Goal: Task Accomplishment & Management: Complete application form

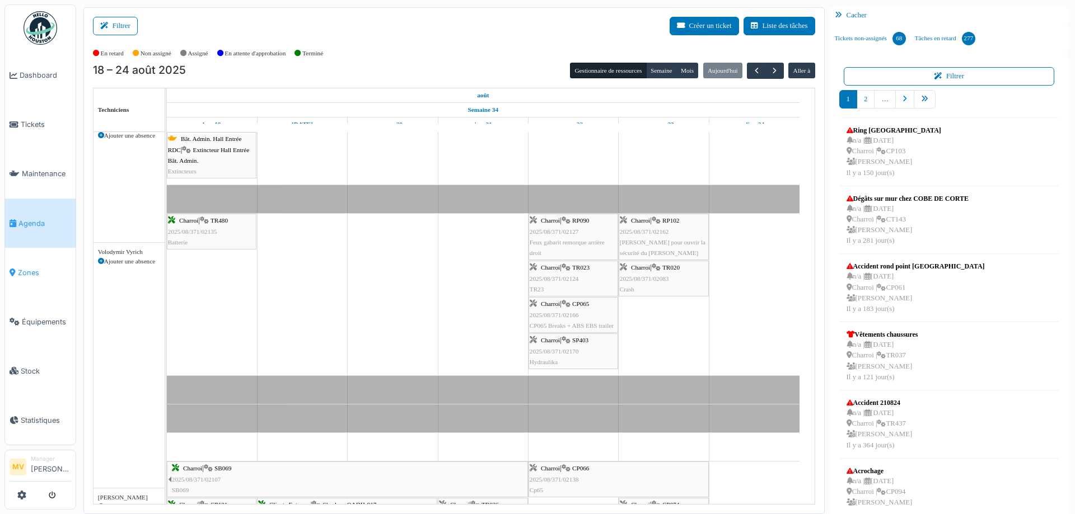
scroll to position [723, 0]
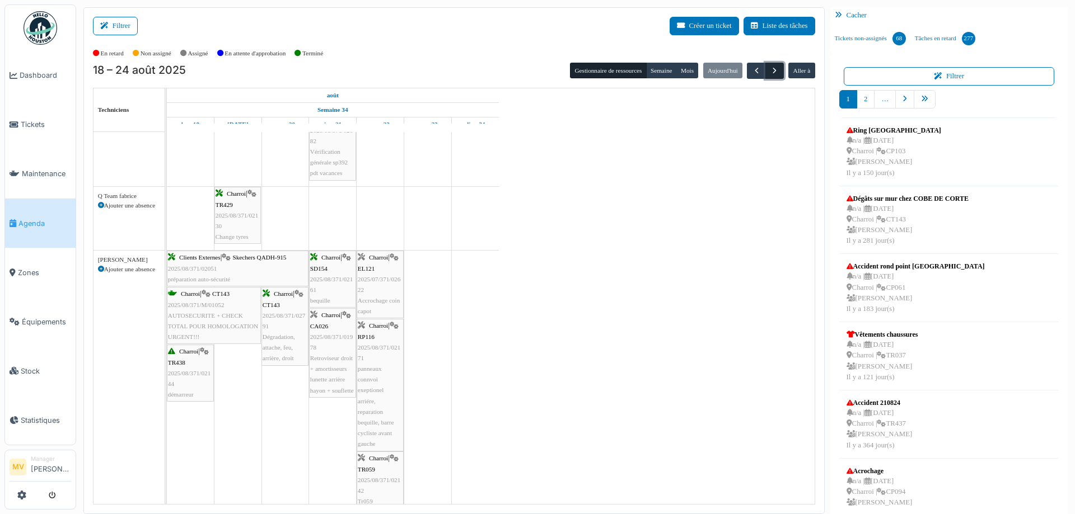
click at [775, 71] on button "button" at bounding box center [774, 71] width 18 height 16
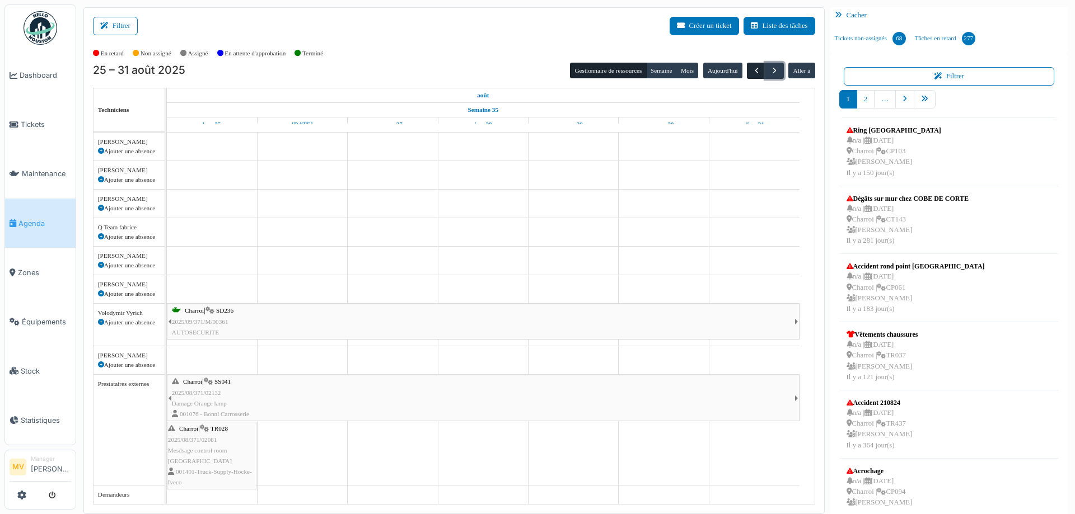
scroll to position [144, 0]
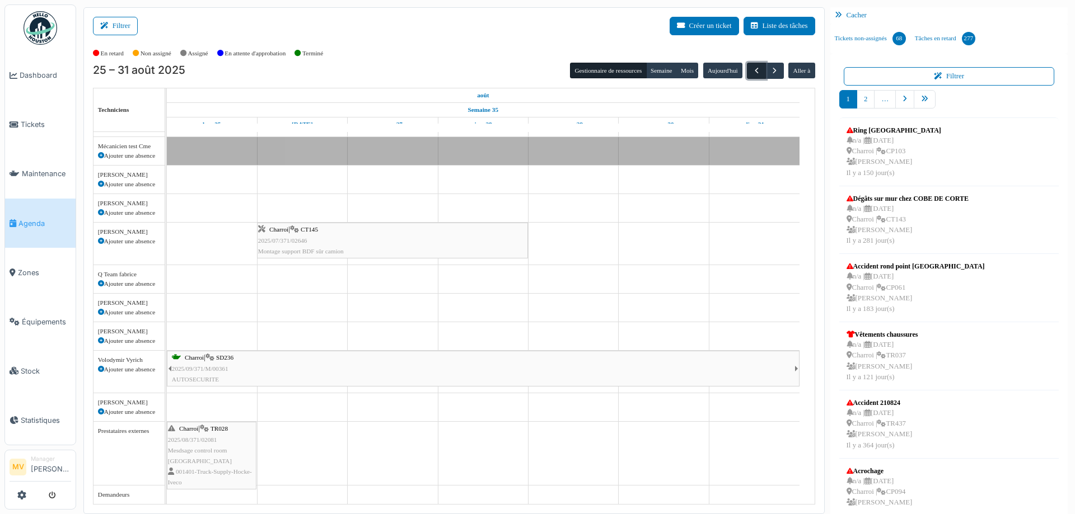
click at [752, 69] on span "button" at bounding box center [757, 71] width 10 height 10
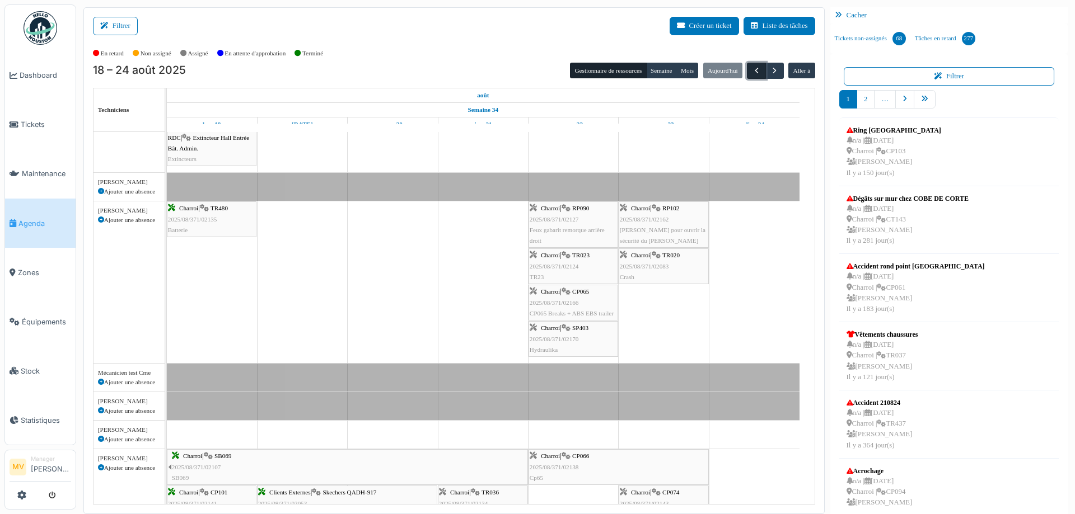
scroll to position [723, 0]
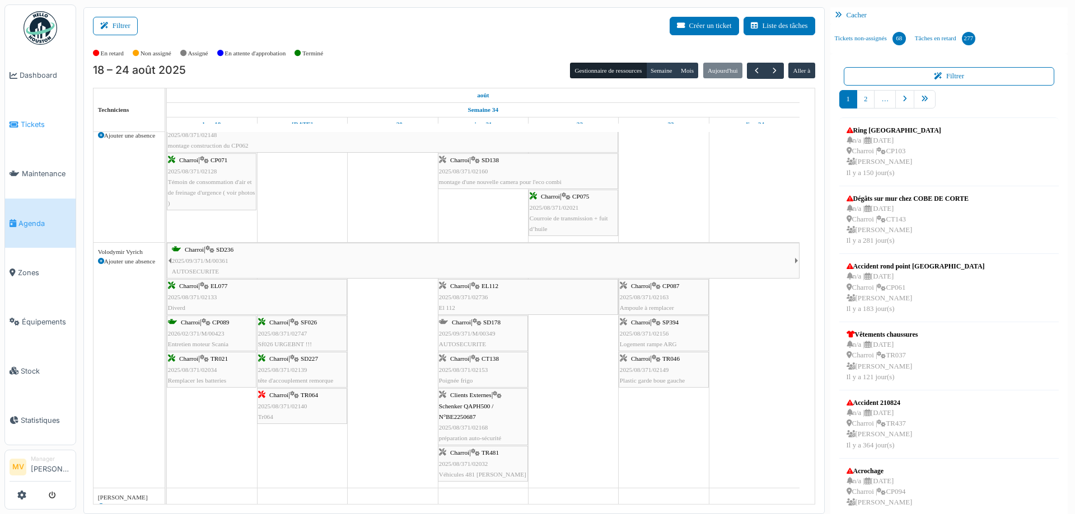
click at [47, 121] on span "Tickets" at bounding box center [46, 124] width 50 height 11
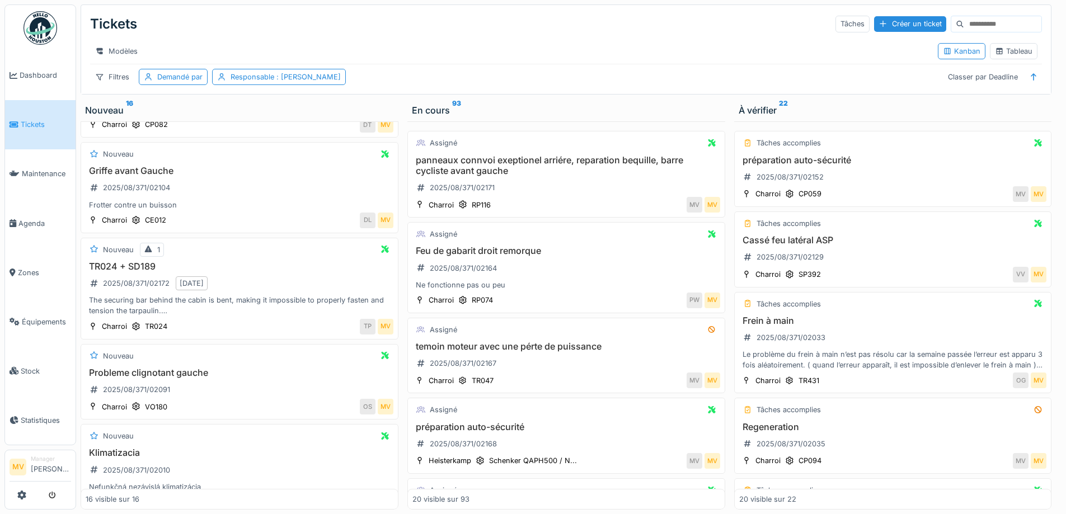
scroll to position [461, 0]
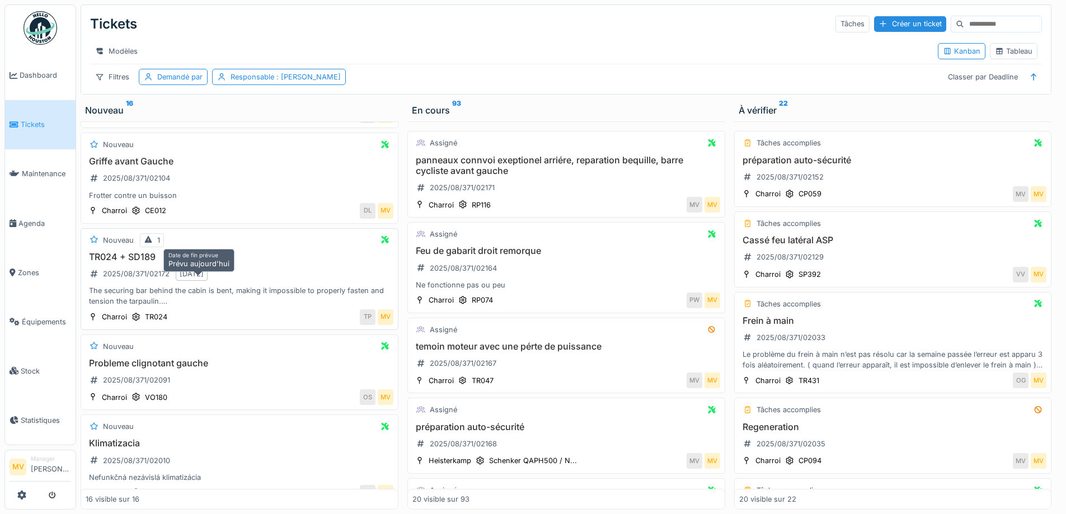
click at [204, 279] on div "21/08/2025" at bounding box center [192, 274] width 24 height 11
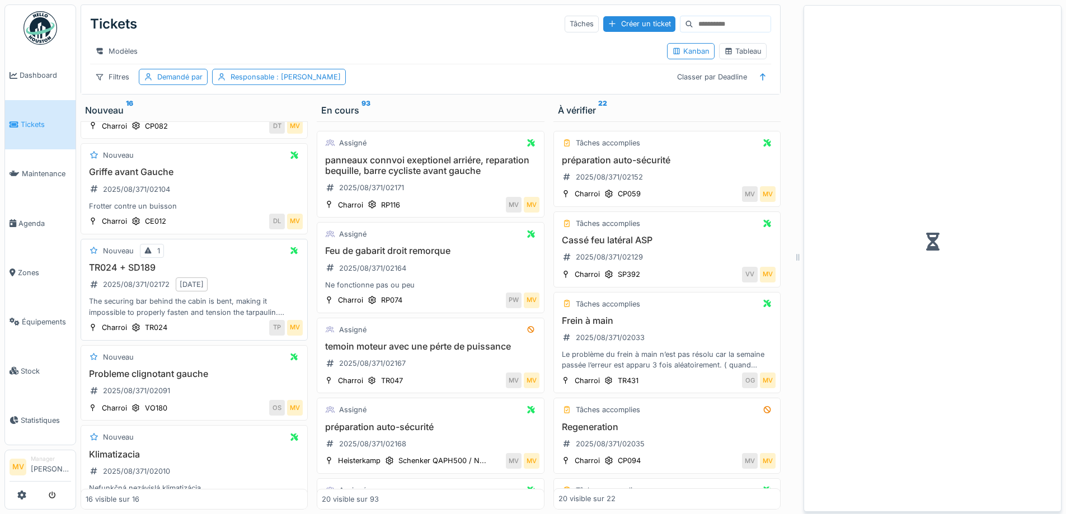
scroll to position [472, 0]
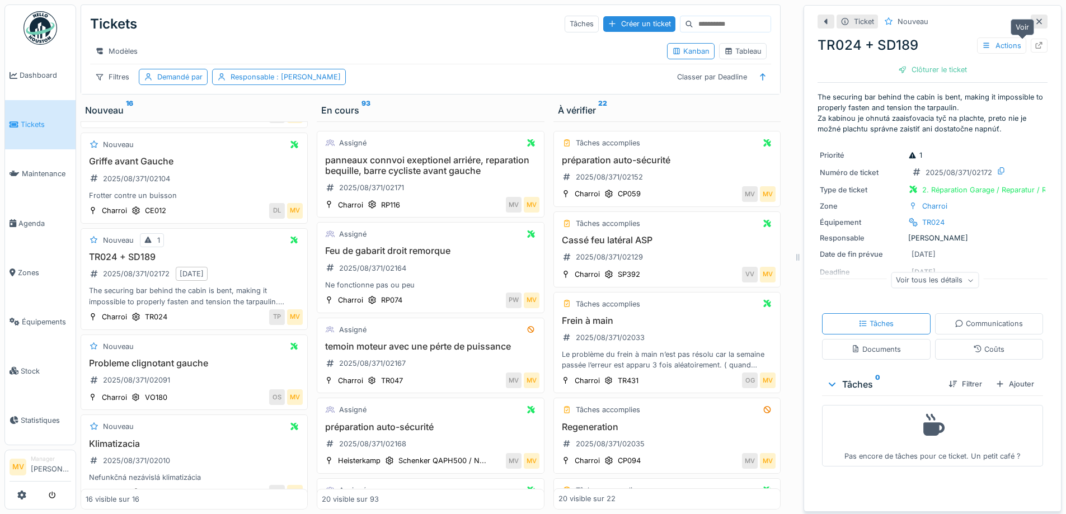
click at [1031, 46] on div at bounding box center [1039, 46] width 17 height 14
click at [1035, 18] on icon at bounding box center [1039, 21] width 9 height 7
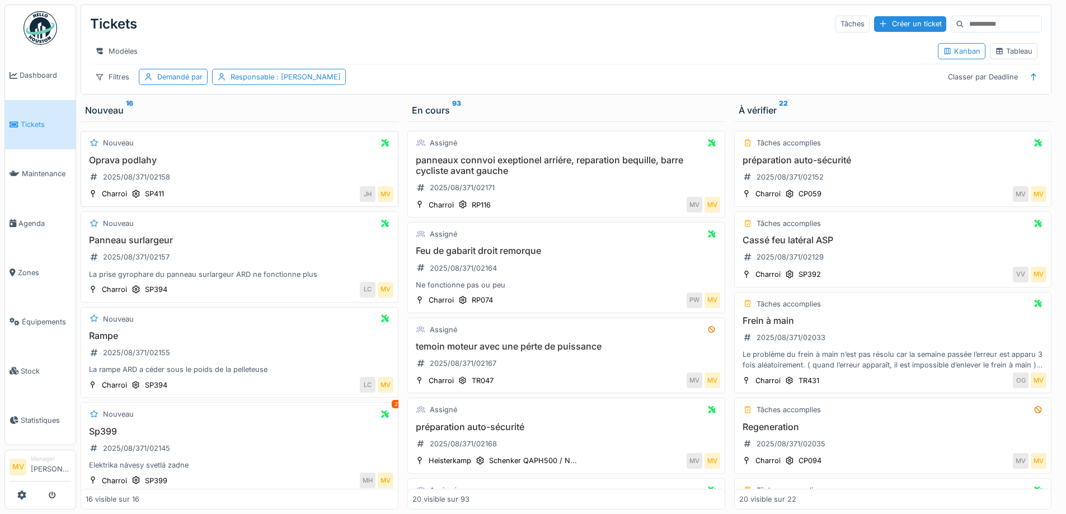
click at [209, 166] on h3 "Oprava podlahy" at bounding box center [240, 160] width 308 height 11
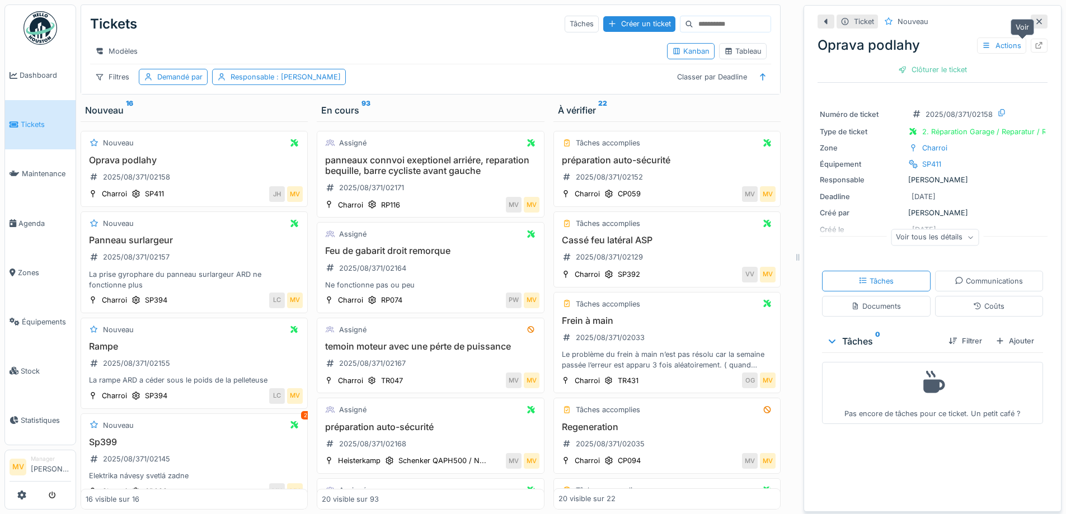
click at [1035, 45] on icon at bounding box center [1039, 45] width 9 height 7
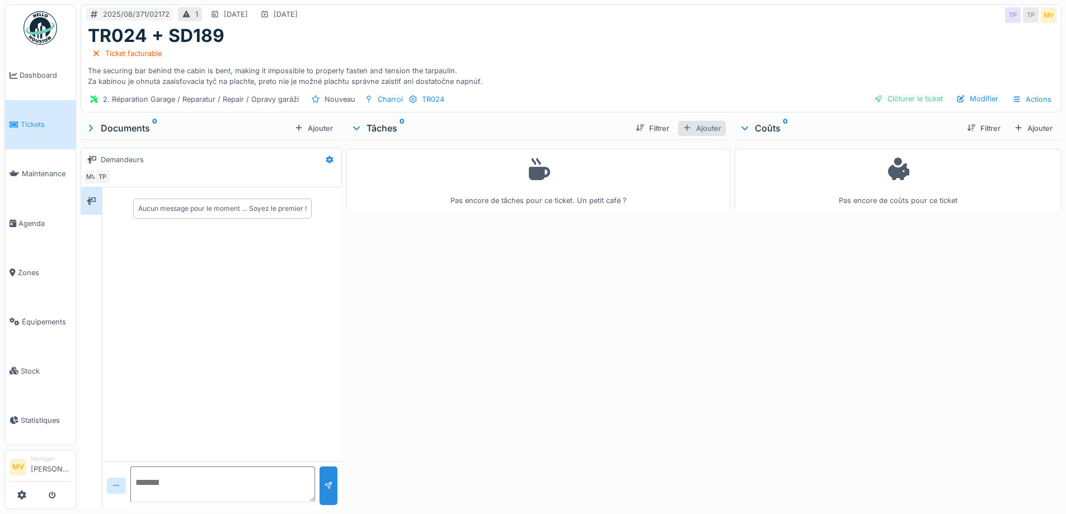
click at [703, 124] on div "Ajouter" at bounding box center [702, 128] width 48 height 15
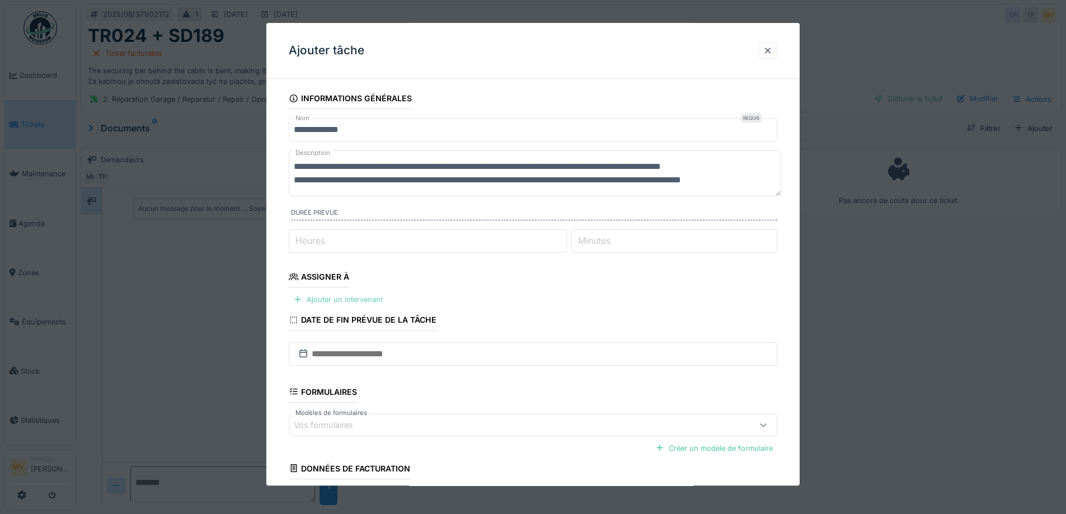
click at [372, 303] on div "Ajouter un intervenant" at bounding box center [338, 300] width 99 height 15
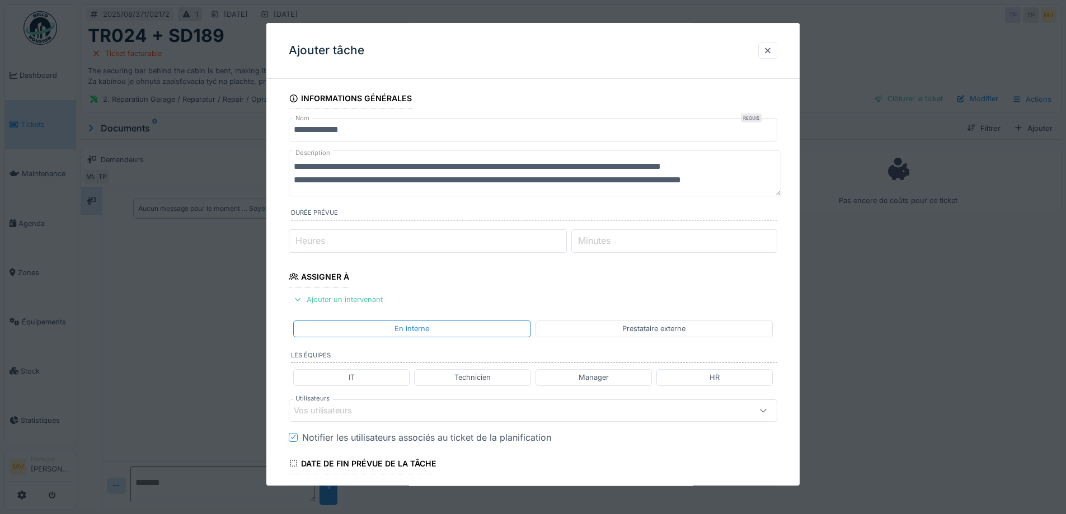
click at [408, 413] on div "Vos utilisateurs" at bounding box center [504, 411] width 421 height 12
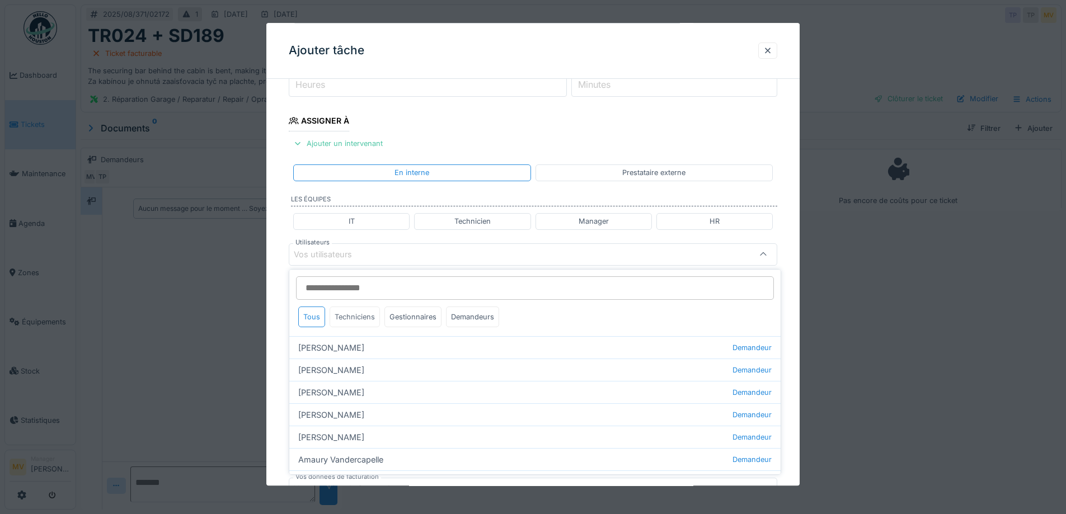
click at [358, 318] on div "Techniciens" at bounding box center [355, 317] width 50 height 21
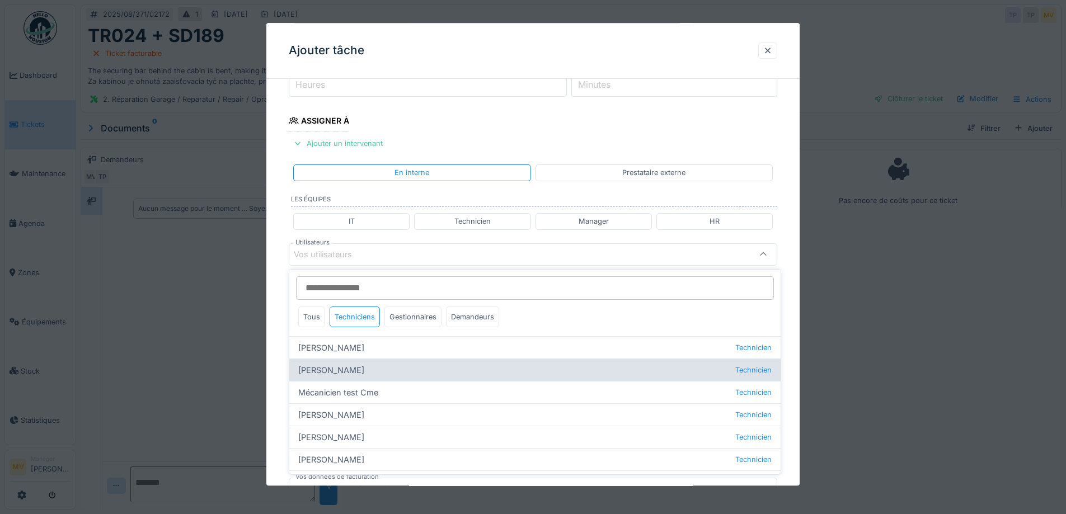
click at [335, 375] on div "Jan Maro Technicien" at bounding box center [534, 370] width 491 height 22
type input "****"
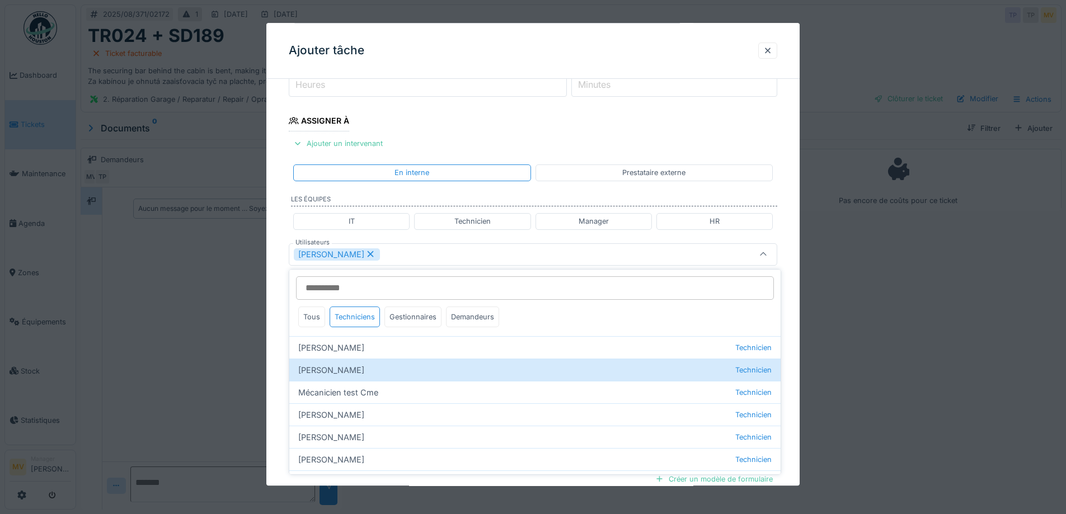
click at [445, 262] on div "Jan Maro" at bounding box center [533, 254] width 489 height 22
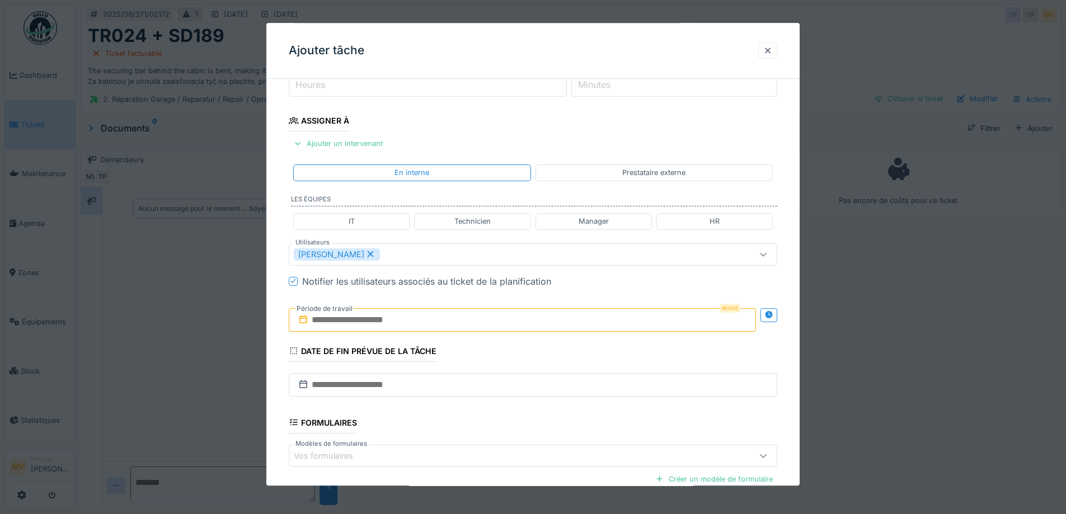
click at [449, 318] on input "text" at bounding box center [522, 320] width 467 height 24
click at [530, 447] on div "21" at bounding box center [524, 448] width 15 height 16
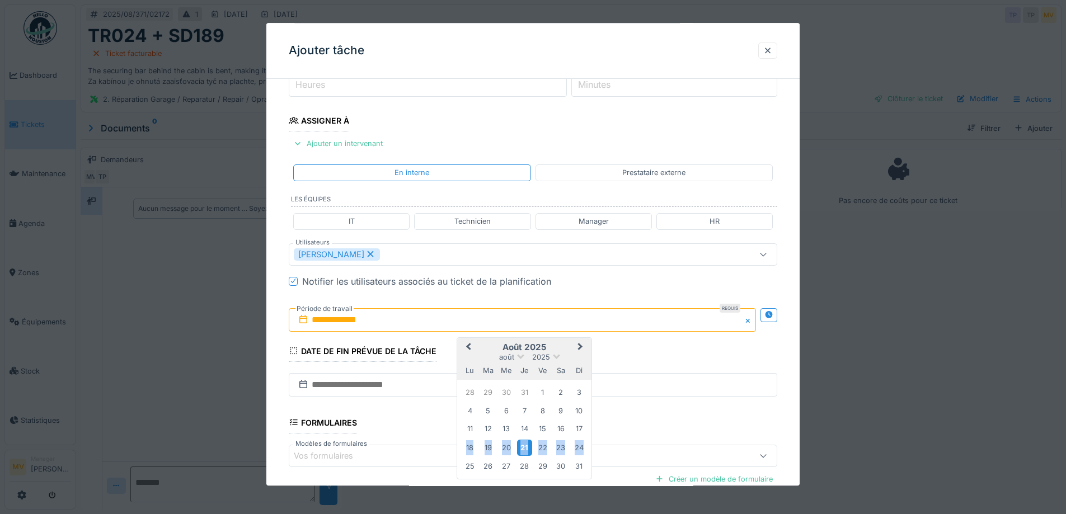
click at [530, 447] on div "21" at bounding box center [524, 448] width 15 height 16
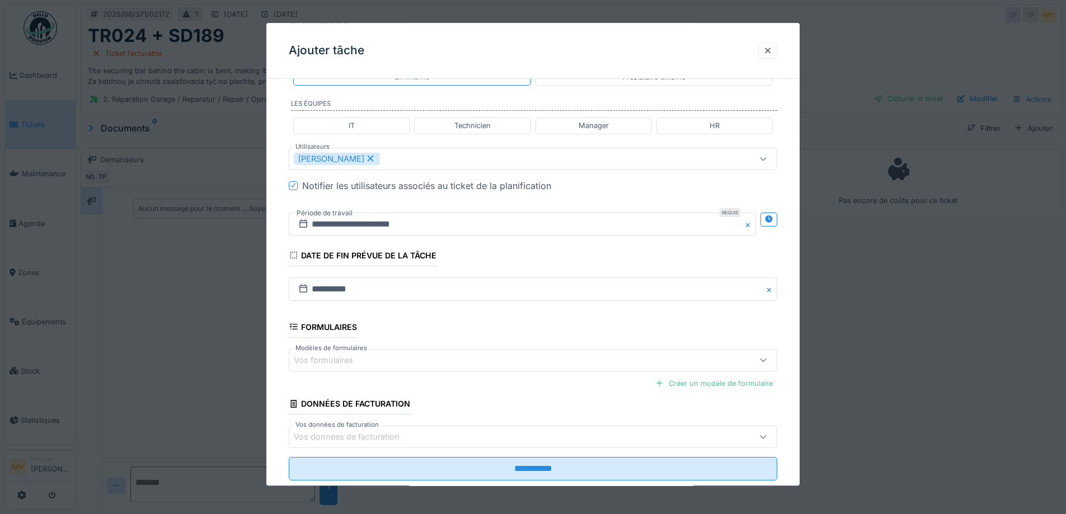
scroll to position [278, 0]
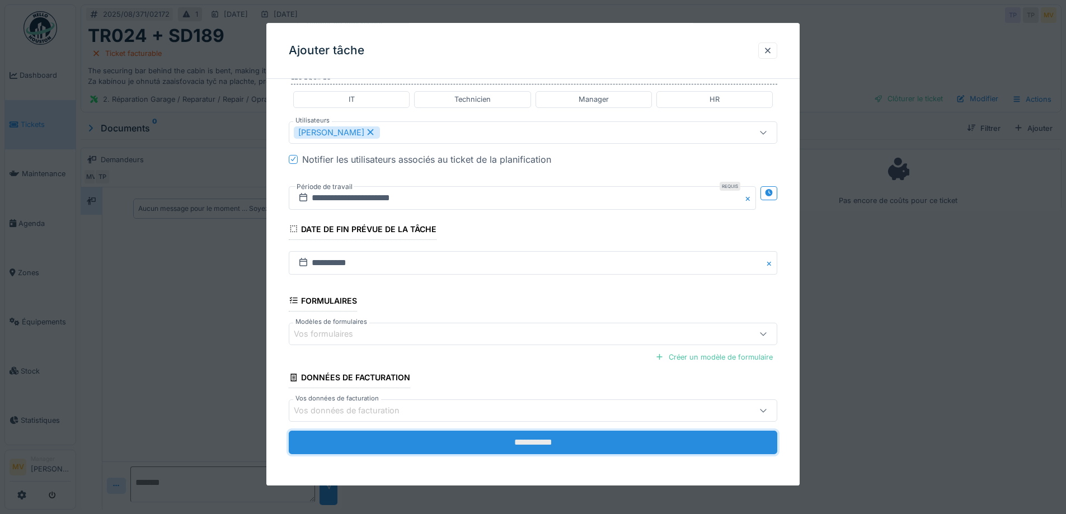
click at [544, 446] on input "**********" at bounding box center [533, 443] width 489 height 24
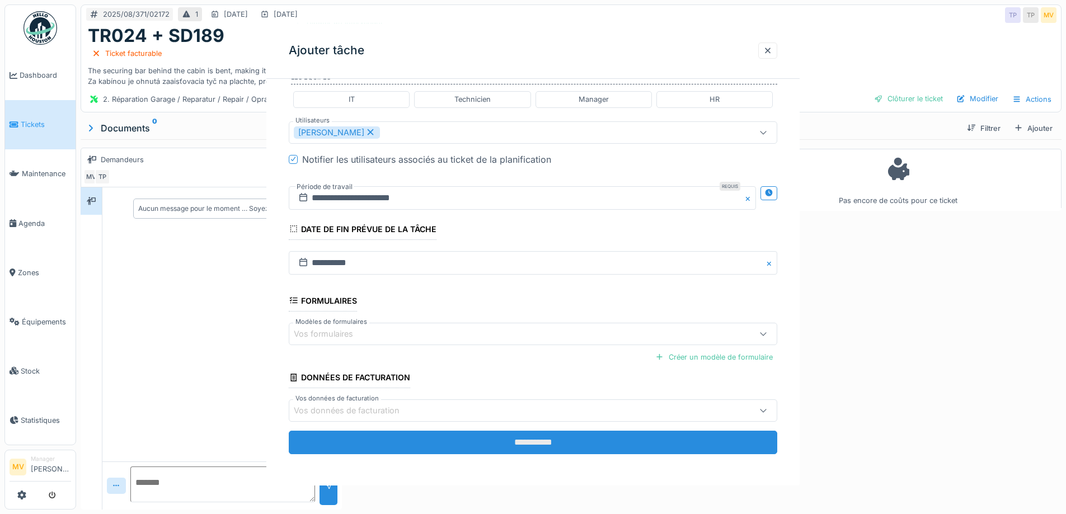
scroll to position [0, 0]
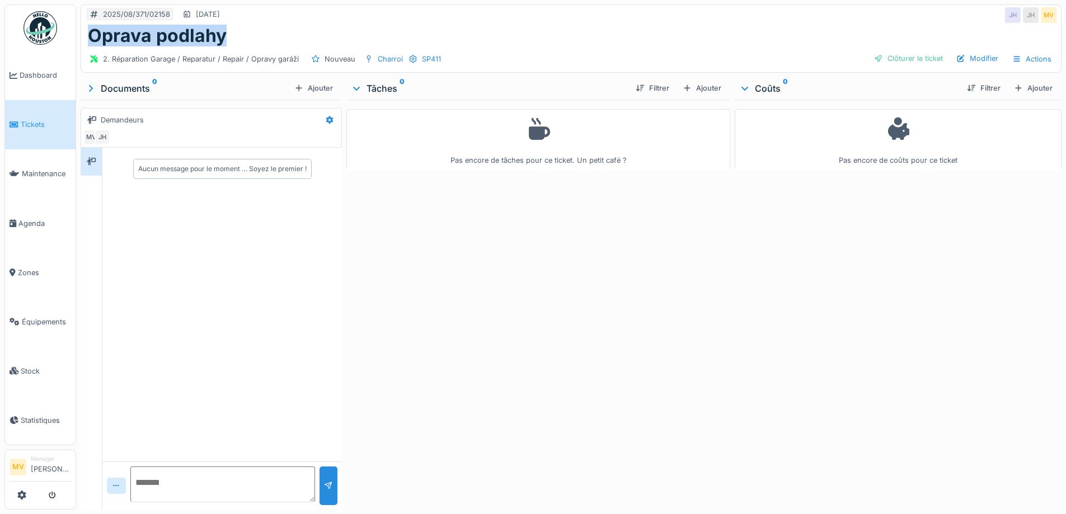
drag, startPoint x: 233, startPoint y: 31, endPoint x: 93, endPoint y: 32, distance: 140.5
click at [93, 32] on div "Oprava podlahy" at bounding box center [571, 35] width 967 height 21
copy h1 "Oprava podlahy"
click at [705, 92] on div "Ajouter" at bounding box center [702, 88] width 48 height 15
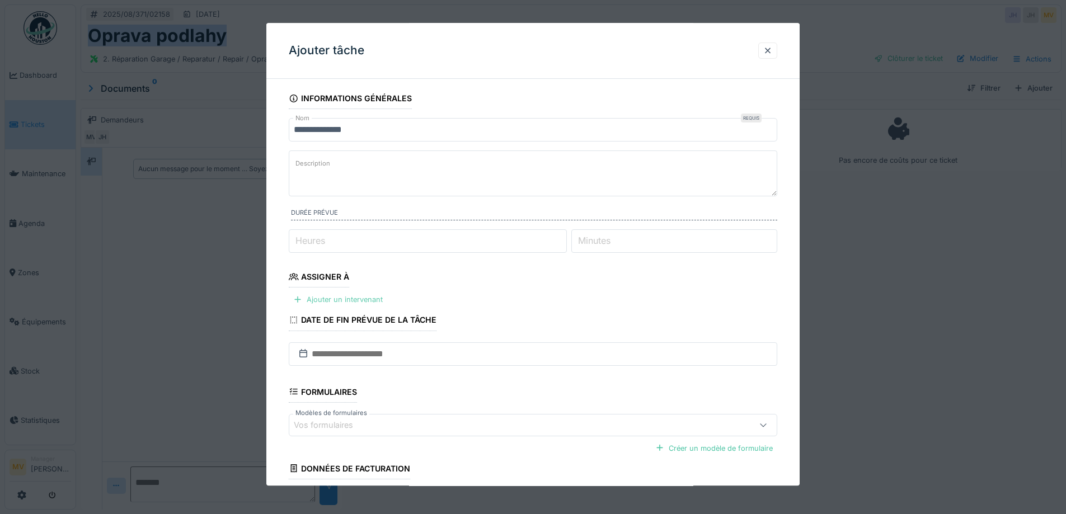
click at [340, 304] on div "Ajouter un intervenant" at bounding box center [338, 300] width 99 height 15
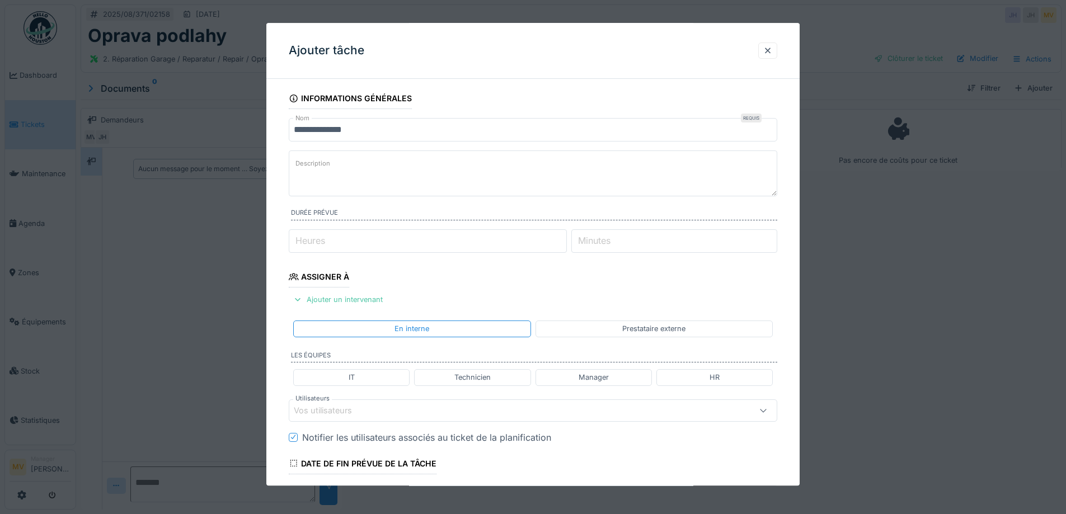
click at [376, 409] on div "Vos utilisateurs" at bounding box center [504, 411] width 421 height 12
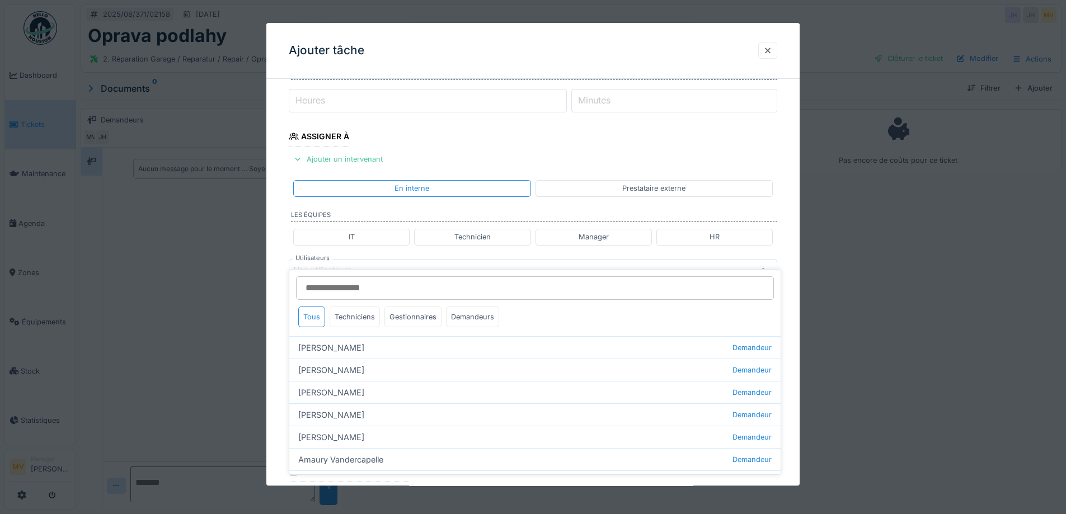
scroll to position [156, 0]
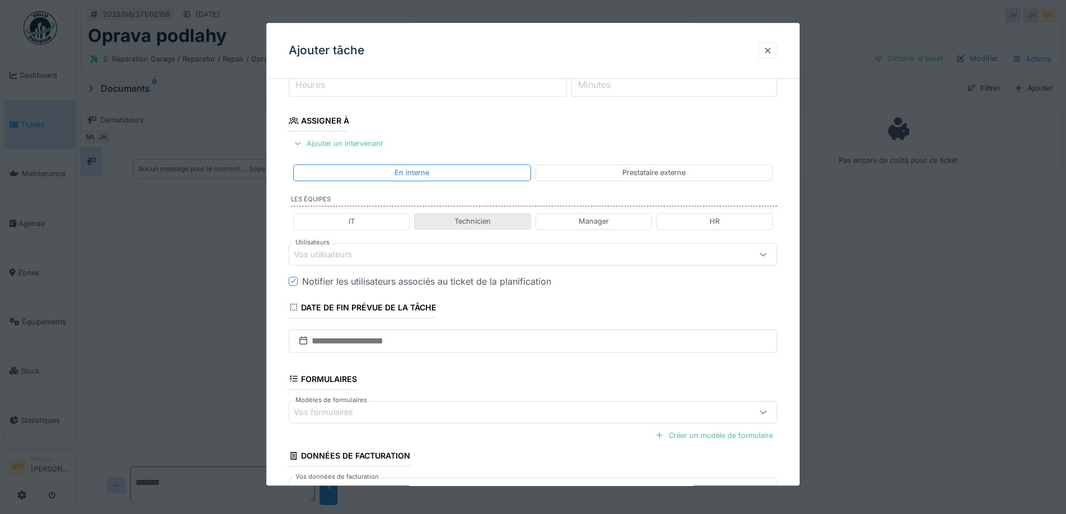
click at [472, 220] on div "Technicien" at bounding box center [473, 222] width 36 height 11
type input "**********"
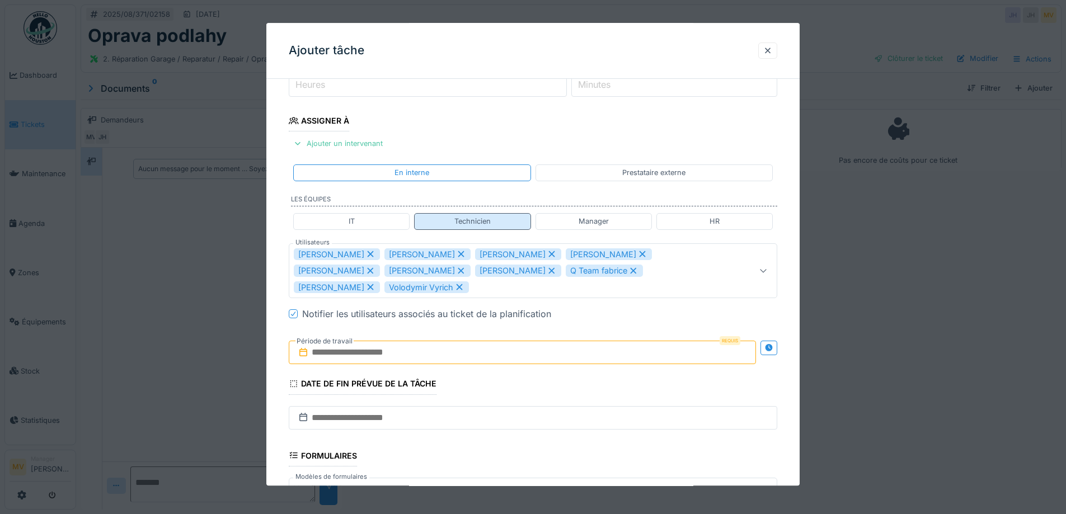
click at [485, 223] on div "Technicien" at bounding box center [473, 222] width 36 height 11
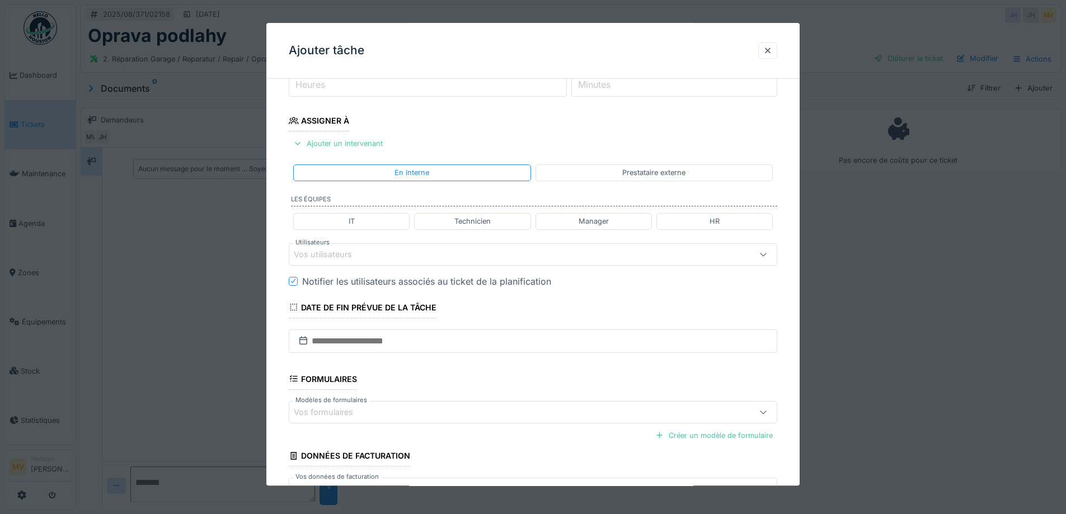
click at [380, 257] on div "Vos utilisateurs" at bounding box center [504, 255] width 421 height 12
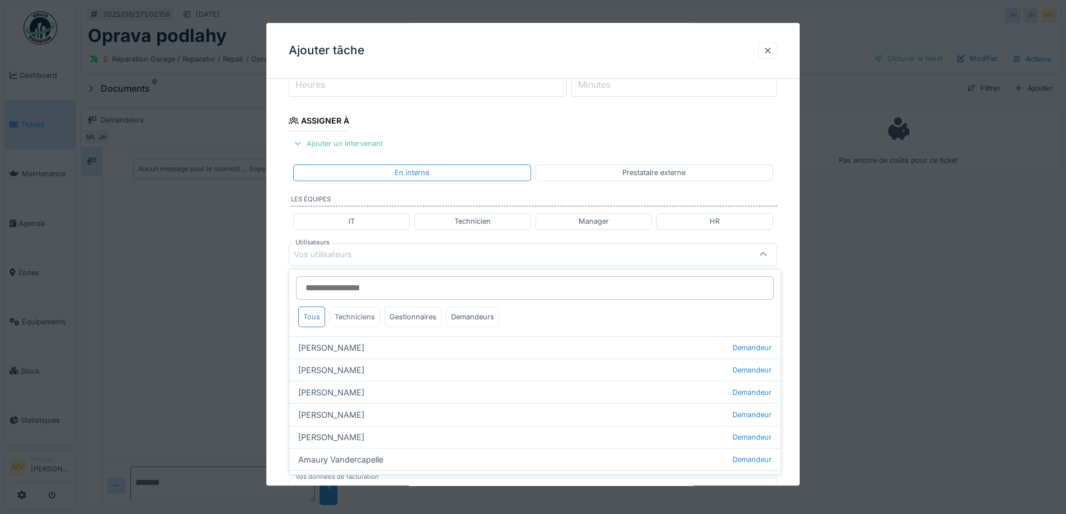
click at [350, 319] on div "Techniciens" at bounding box center [355, 317] width 50 height 21
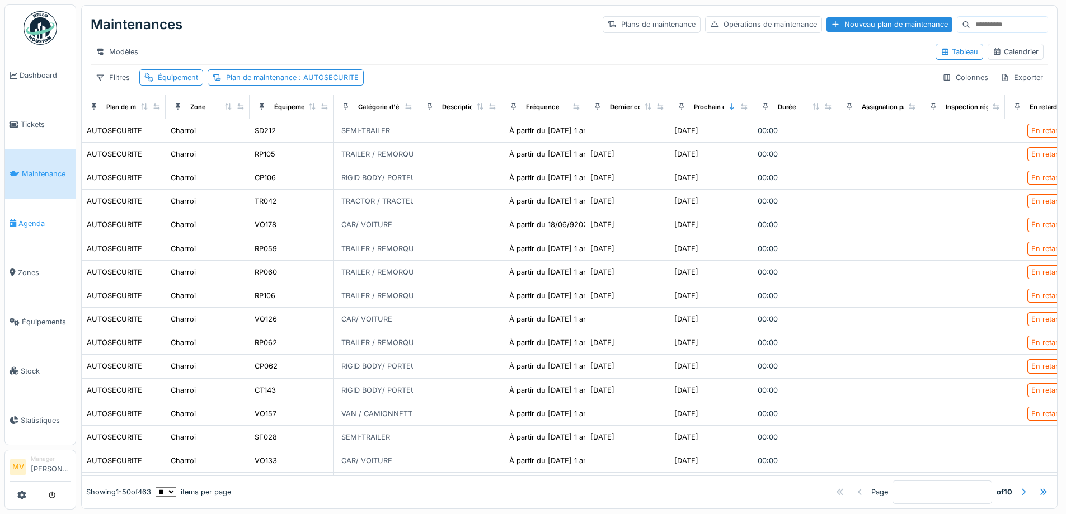
click at [39, 224] on span "Agenda" at bounding box center [44, 223] width 53 height 11
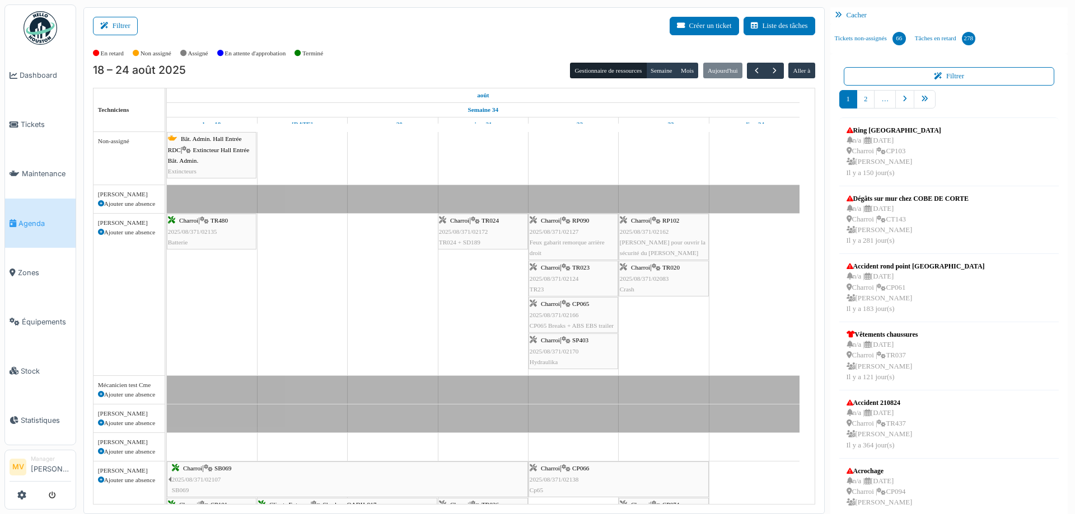
scroll to position [34, 0]
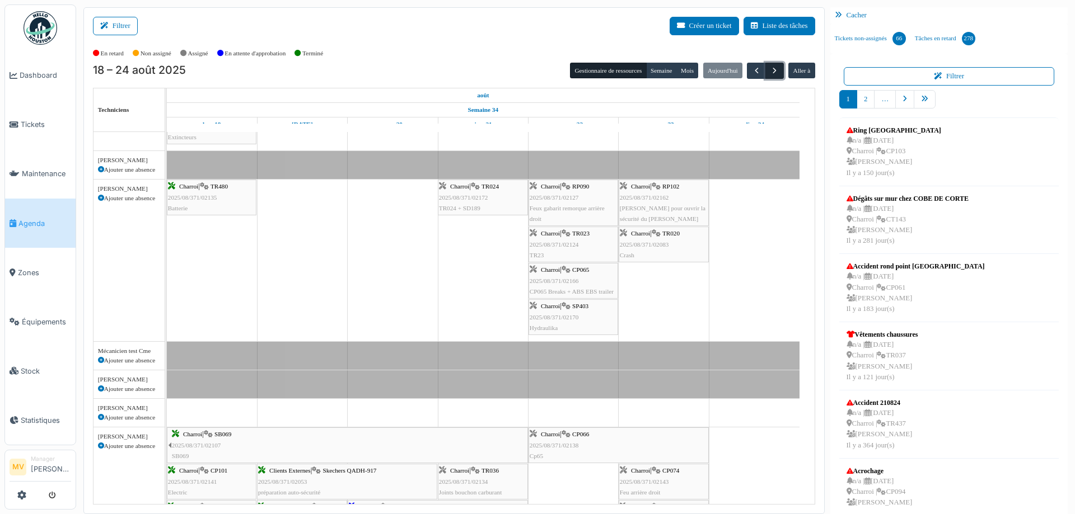
click at [770, 71] on span "button" at bounding box center [775, 71] width 10 height 10
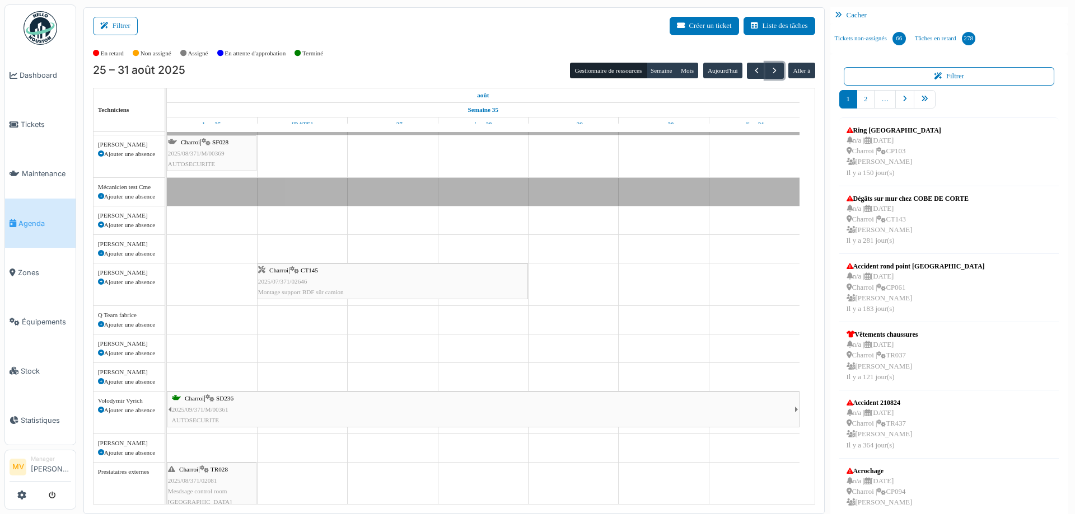
scroll to position [144, 0]
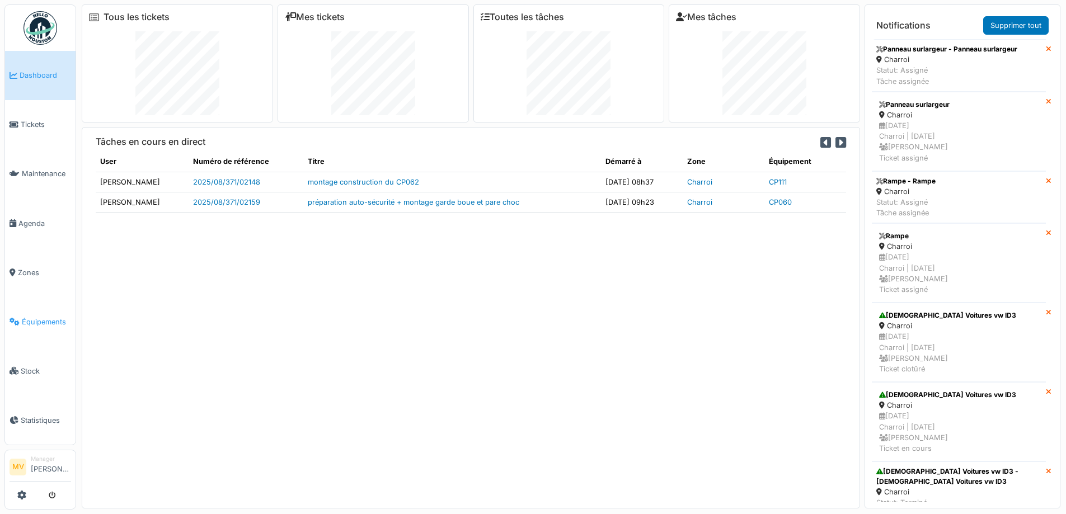
click at [49, 327] on link "Équipements" at bounding box center [40, 321] width 71 height 49
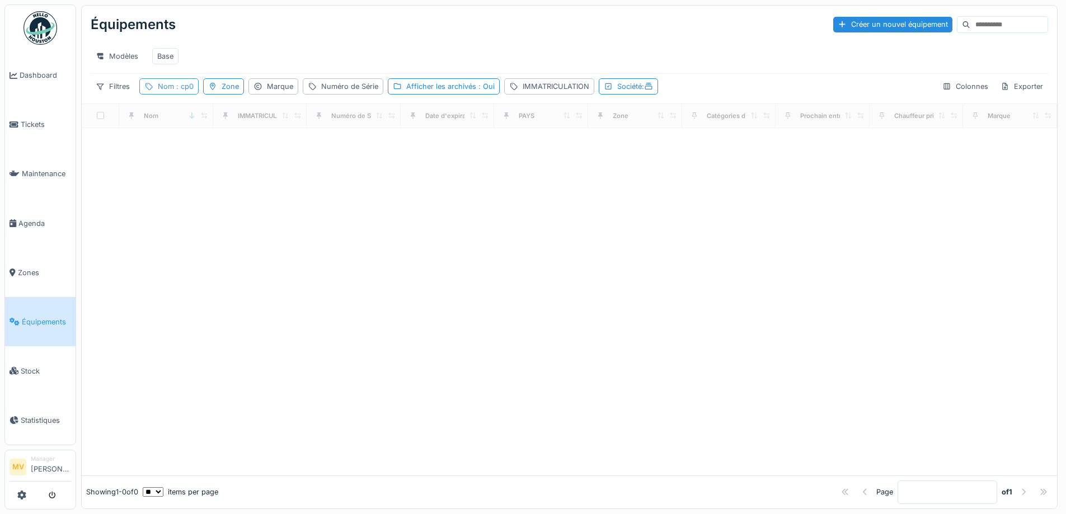
click at [177, 88] on div "Nom : cp0" at bounding box center [168, 86] width 59 height 16
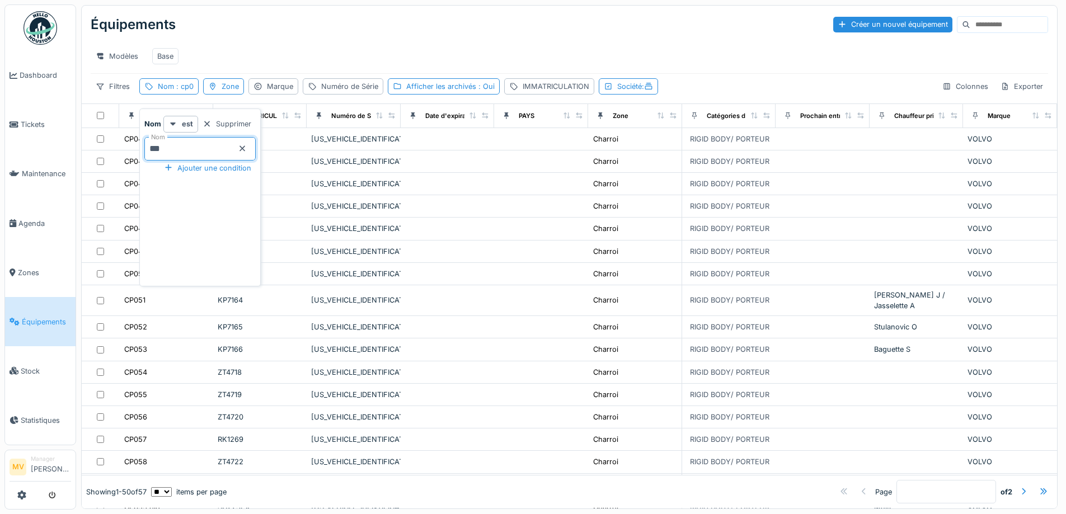
click at [189, 150] on input "***" at bounding box center [199, 149] width 111 height 24
type input "*"
type input "*****"
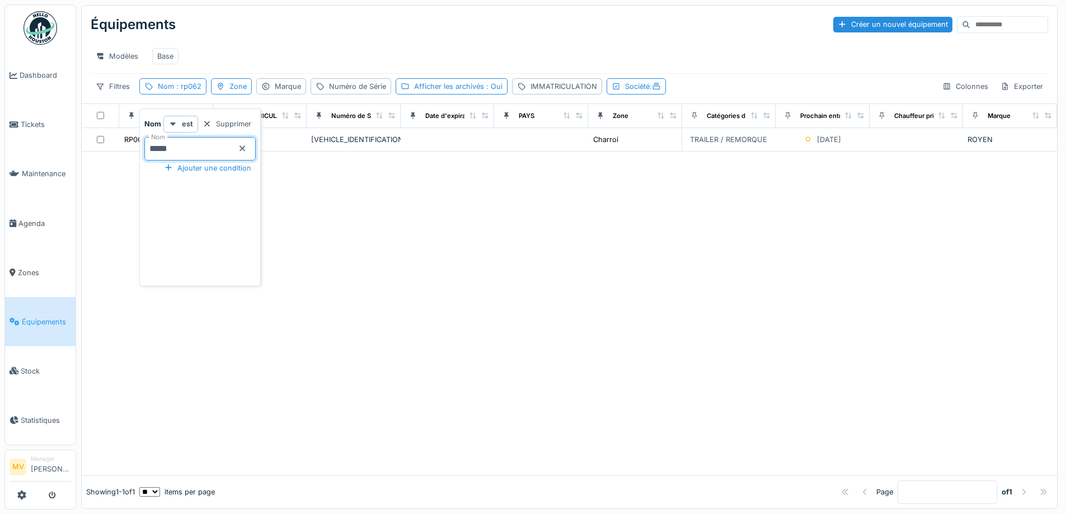
click at [429, 291] on div at bounding box center [570, 314] width 976 height 324
